Goal: Task Accomplishment & Management: Complete application form

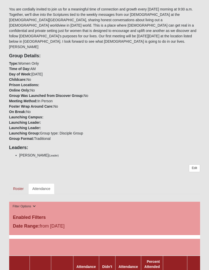
scroll to position [112, 0]
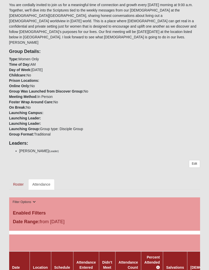
click at [17, 179] on link "Roster" at bounding box center [18, 184] width 19 height 11
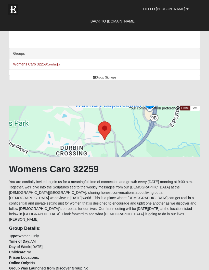
click at [41, 66] on link "Womens Caro 32259 (Leader )" at bounding box center [36, 64] width 47 height 4
click at [33, 66] on link "Womens Caro 32259 (Leader )" at bounding box center [36, 64] width 47 height 4
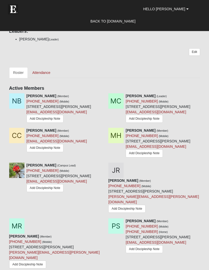
scroll to position [289, 0]
click at [104, 128] on icon at bounding box center [103, 130] width 4 height 4
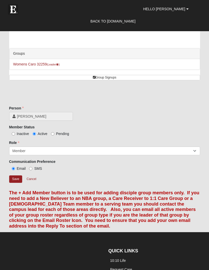
click at [16, 179] on input "Save" at bounding box center [15, 178] width 13 height 7
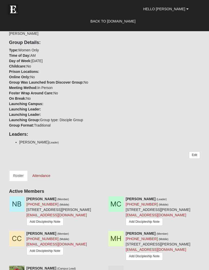
scroll to position [188, 0]
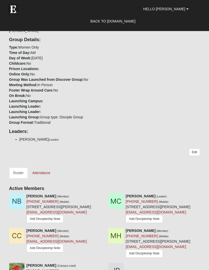
click at [96, 168] on ul "Roster Attendance" at bounding box center [104, 173] width 191 height 11
click at [45, 168] on link "Attendance" at bounding box center [41, 173] width 26 height 11
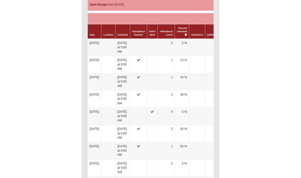
scroll to position [328, 0]
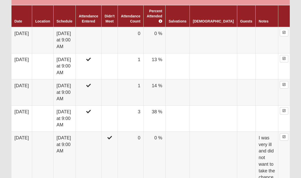
click at [144, 31] on td "0" at bounding box center [131, 40] width 26 height 26
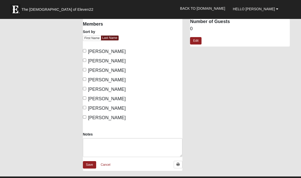
scroll to position [41, 0]
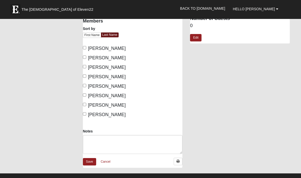
click at [86, 65] on input "[PERSON_NAME]" at bounding box center [84, 66] width 3 height 3
checkbox input "true"
click at [90, 58] on span "Caro, Marti" at bounding box center [107, 57] width 38 height 5
click at [86, 58] on input "Caro, Marti" at bounding box center [84, 56] width 3 height 3
checkbox input "true"
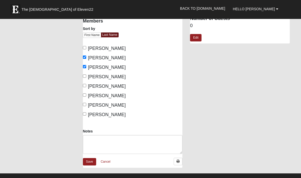
click at [93, 165] on link "Save" at bounding box center [89, 161] width 13 height 7
